Goal: Task Accomplishment & Management: Use online tool/utility

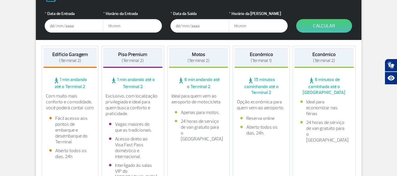
scroll to position [118, 0]
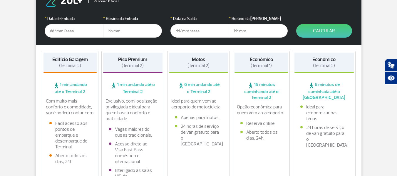
click at [74, 28] on input "text" at bounding box center [74, 31] width 59 height 14
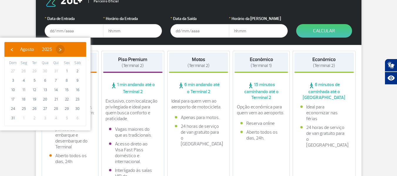
click at [65, 50] on span "›" at bounding box center [60, 49] width 9 height 9
click at [47, 69] on span "3" at bounding box center [45, 70] width 9 height 9
type input "[DATE]"
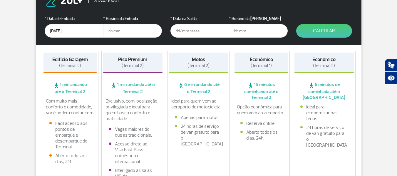
click at [128, 31] on input "text" at bounding box center [132, 31] width 59 height 14
type input "11"
click at [132, 43] on form "Parceiro Oficial * Data de Entrada [DATE] * Horário da Entrada 11 * Data da Saí…" at bounding box center [199, 16] width 326 height 57
click at [125, 31] on input "11" at bounding box center [132, 31] width 59 height 14
click at [181, 31] on input "text" at bounding box center [199, 31] width 59 height 14
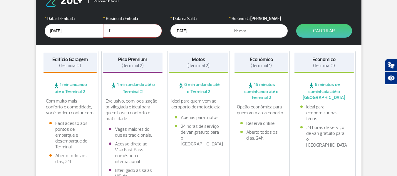
click at [200, 32] on input "[DATE]" at bounding box center [199, 31] width 59 height 14
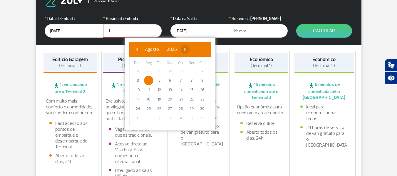
click at [190, 48] on span "›" at bounding box center [185, 49] width 9 height 9
click at [180, 72] on span "4" at bounding box center [180, 70] width 9 height 9
type input "[DATE]"
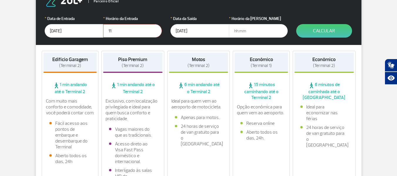
click at [245, 34] on input "text" at bounding box center [258, 31] width 59 height 14
type input "22"
click at [269, 15] on form "Parceiro Oficial * Data de Entrada [DATE] * Horário da Entrada 11 * Data da Saí…" at bounding box center [199, 16] width 326 height 57
click at [324, 33] on button "Calcular" at bounding box center [324, 31] width 56 height 14
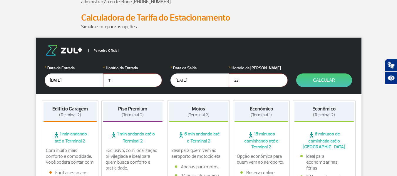
scroll to position [59, 0]
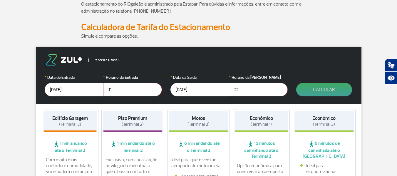
click at [321, 87] on button "Calcular" at bounding box center [324, 90] width 56 height 14
click at [122, 90] on input "11" at bounding box center [132, 90] width 59 height 14
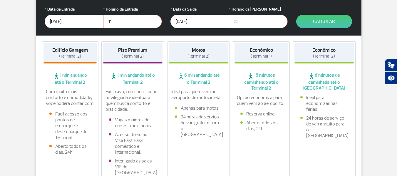
scroll to position [118, 0]
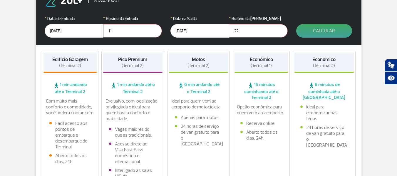
click at [332, 33] on button "Calcular" at bounding box center [324, 31] width 56 height 14
click at [120, 30] on input "11" at bounding box center [132, 31] width 59 height 14
type input "11:00"
click at [247, 31] on input "22" at bounding box center [258, 31] width 59 height 14
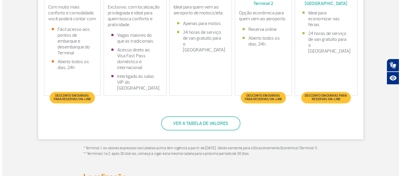
scroll to position [235, 0]
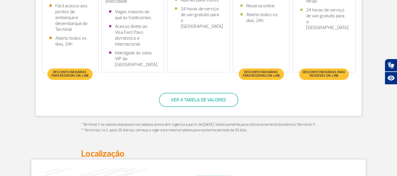
type input "22:00"
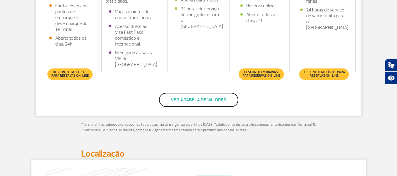
click at [222, 99] on button "Ver a tabela de valores" at bounding box center [198, 100] width 79 height 14
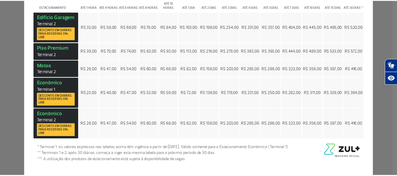
scroll to position [0, 0]
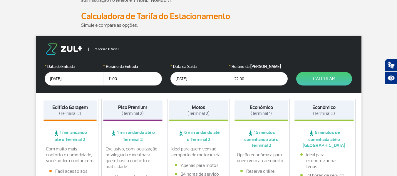
scroll to position [59, 0]
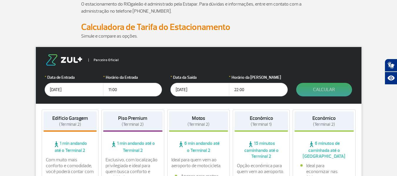
click at [306, 90] on button "Calcular" at bounding box center [324, 90] width 56 height 14
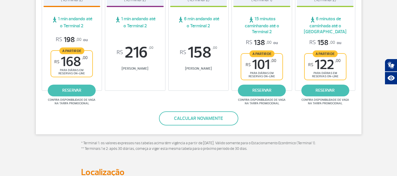
scroll to position [118, 0]
